Goal: Information Seeking & Learning: Learn about a topic

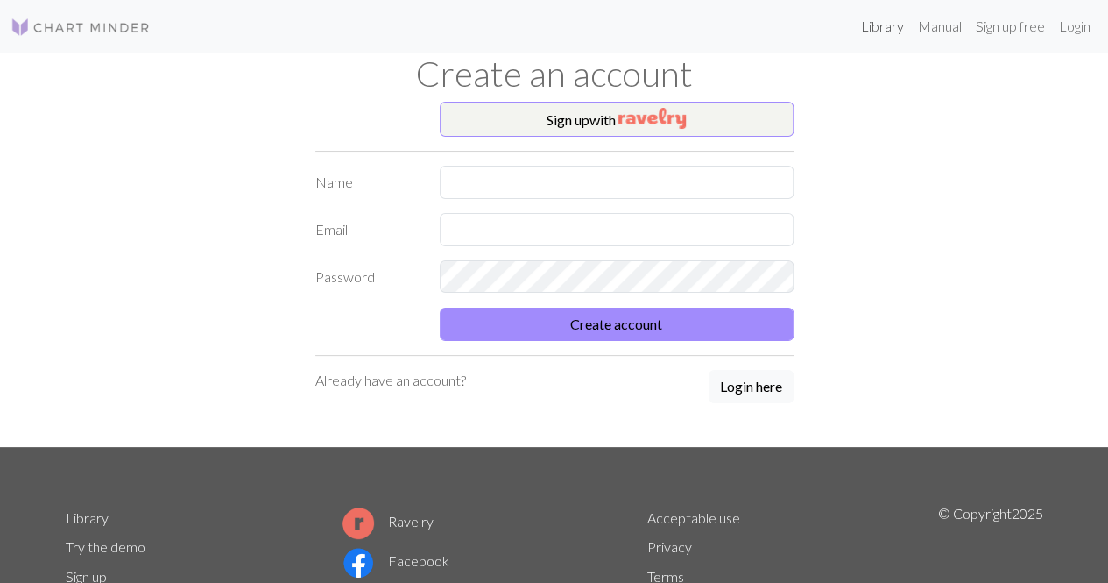
click at [871, 30] on link "Library" at bounding box center [882, 26] width 57 height 35
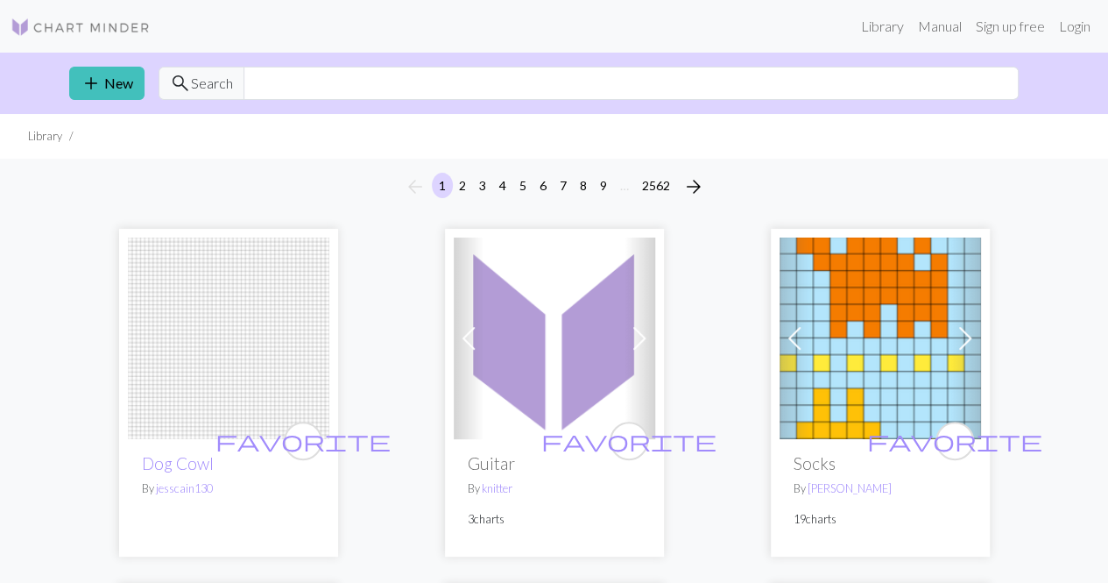
click at [663, 62] on div "add New search Search" at bounding box center [554, 83] width 999 height 61
click at [668, 76] on input "text" at bounding box center [631, 83] width 775 height 33
type input "miffy"
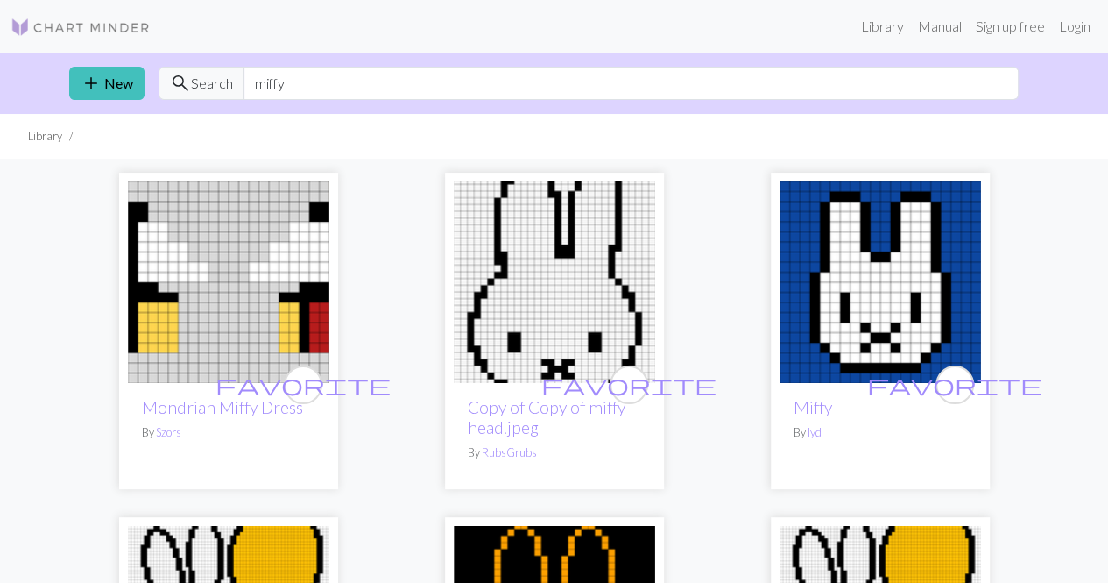
click at [576, 264] on img at bounding box center [554, 281] width 201 height 201
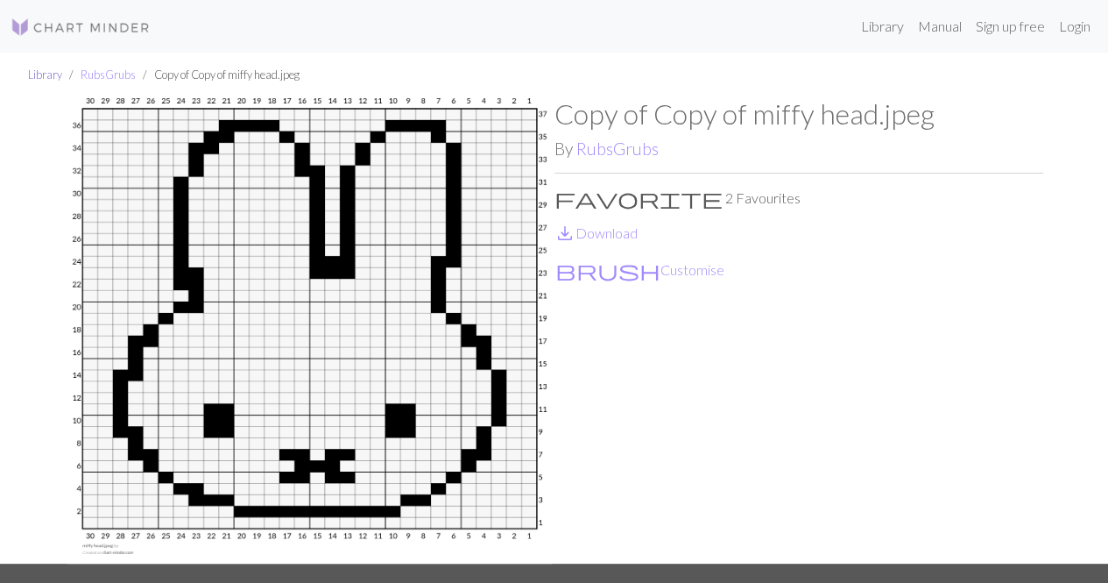
click at [46, 71] on link "Library" at bounding box center [45, 74] width 34 height 14
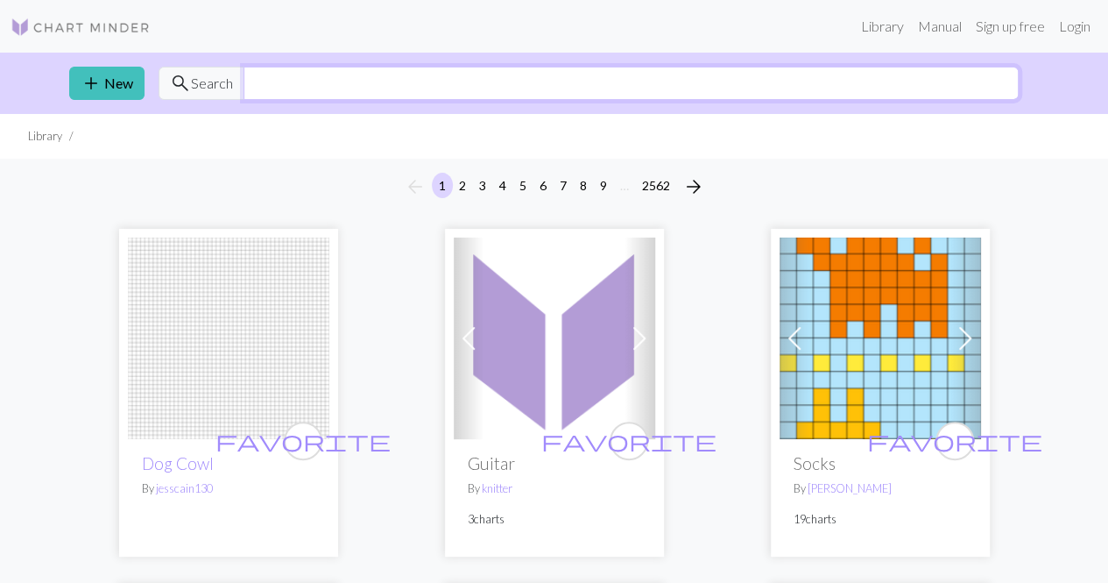
click at [402, 98] on input "text" at bounding box center [631, 83] width 775 height 33
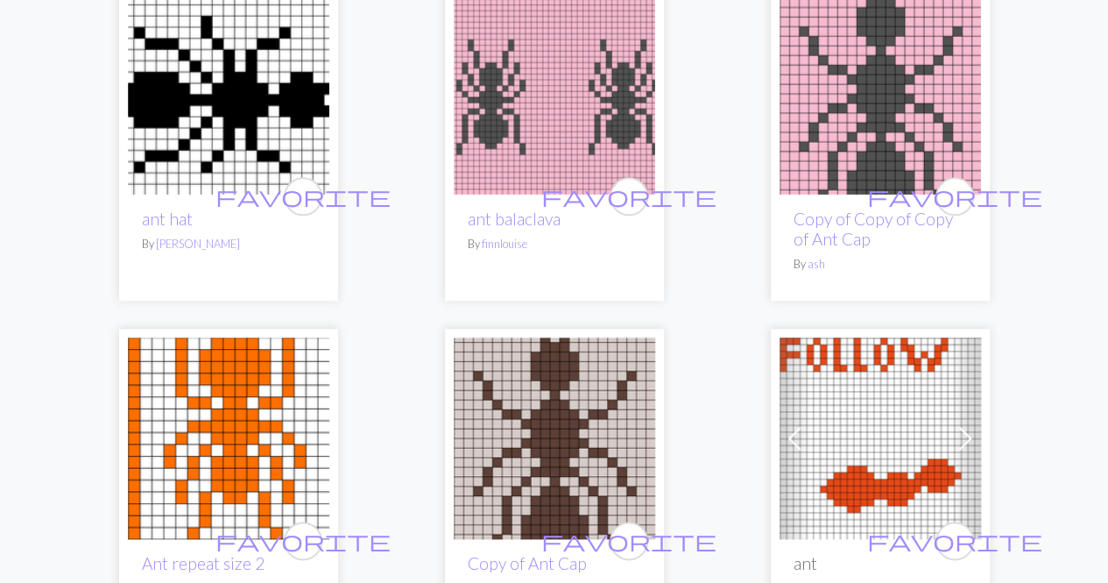
scroll to position [867, 0]
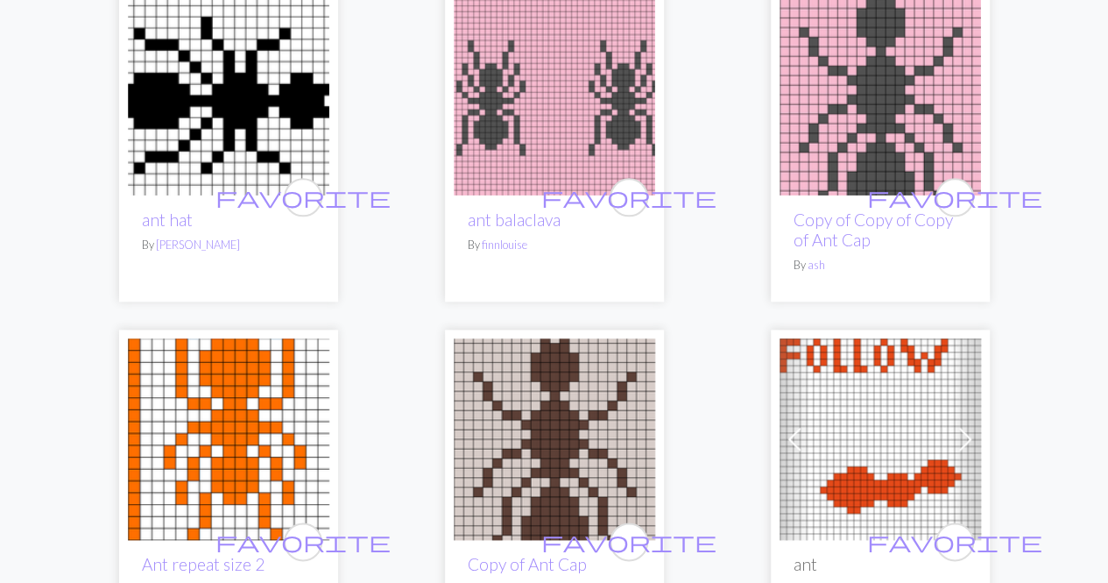
type input "ant"
click at [493, 415] on img at bounding box center [554, 438] width 201 height 201
